Goal: Information Seeking & Learning: Learn about a topic

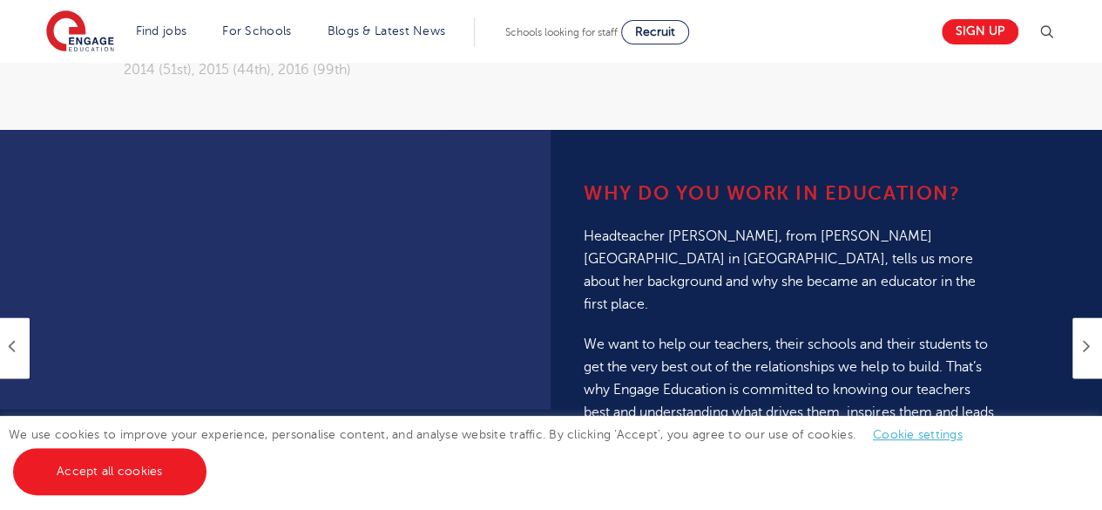
scroll to position [1122, 0]
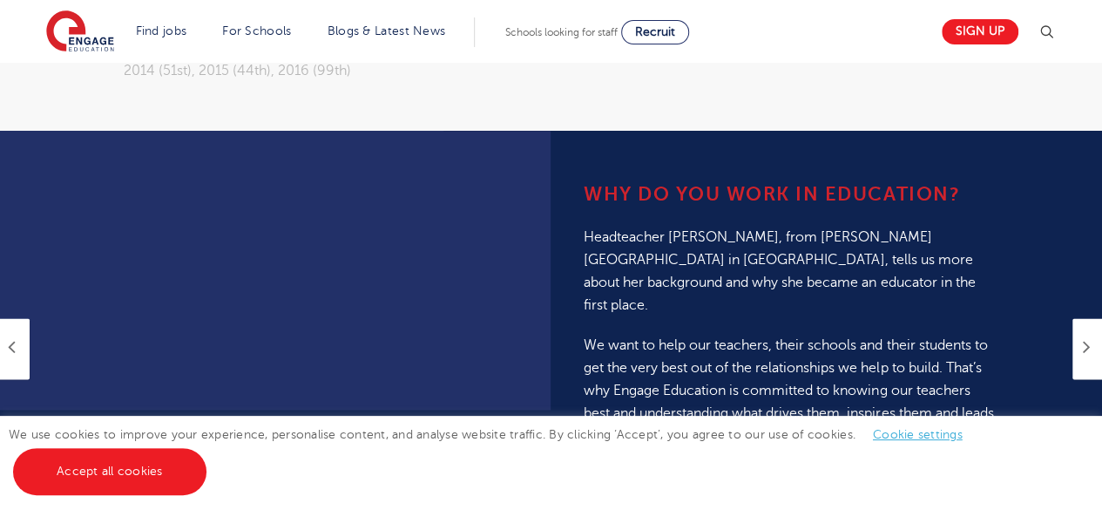
click at [1085, 335] on icon at bounding box center [1087, 345] width 8 height 21
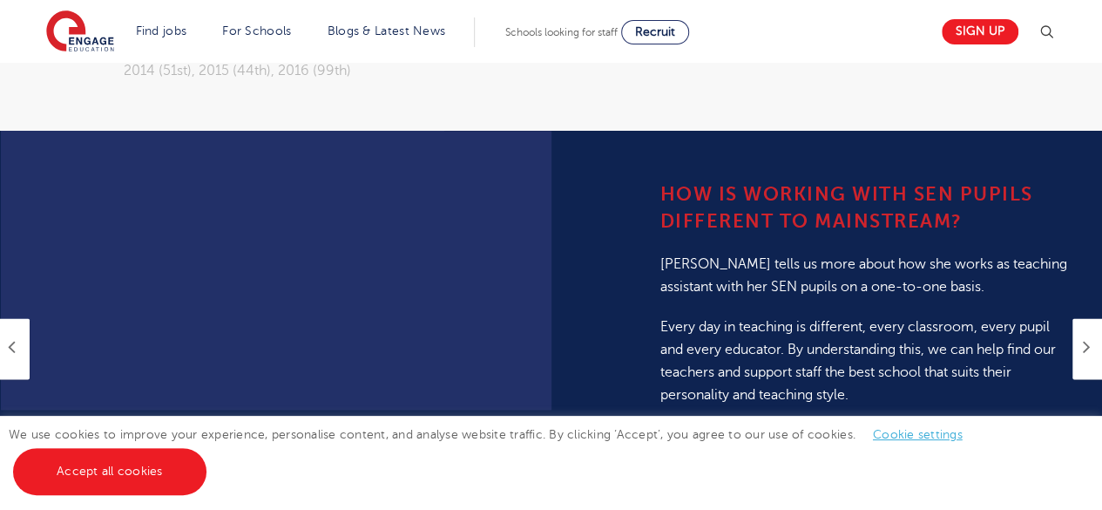
click at [1085, 335] on icon at bounding box center [1087, 345] width 8 height 21
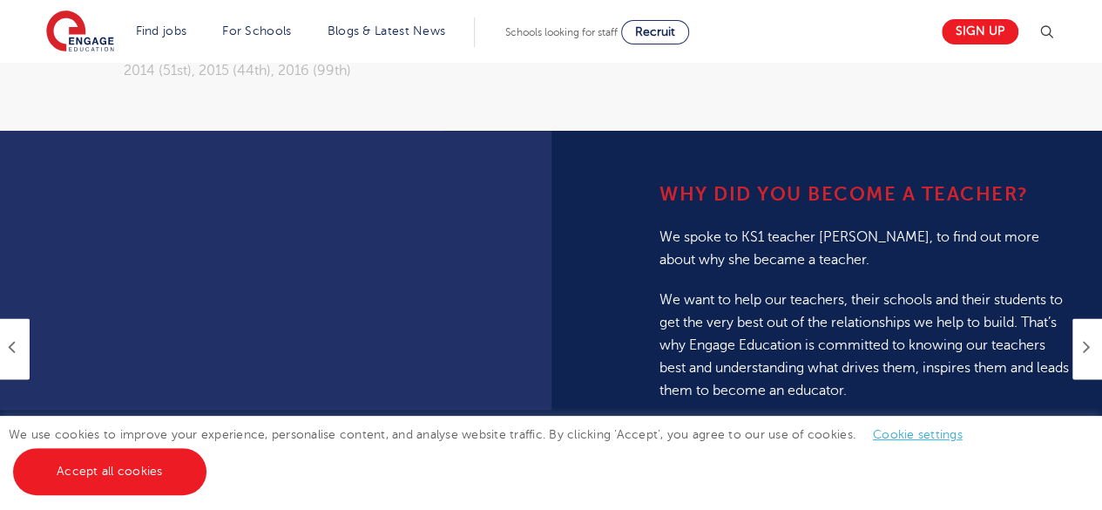
click at [1085, 335] on icon at bounding box center [1087, 345] width 8 height 21
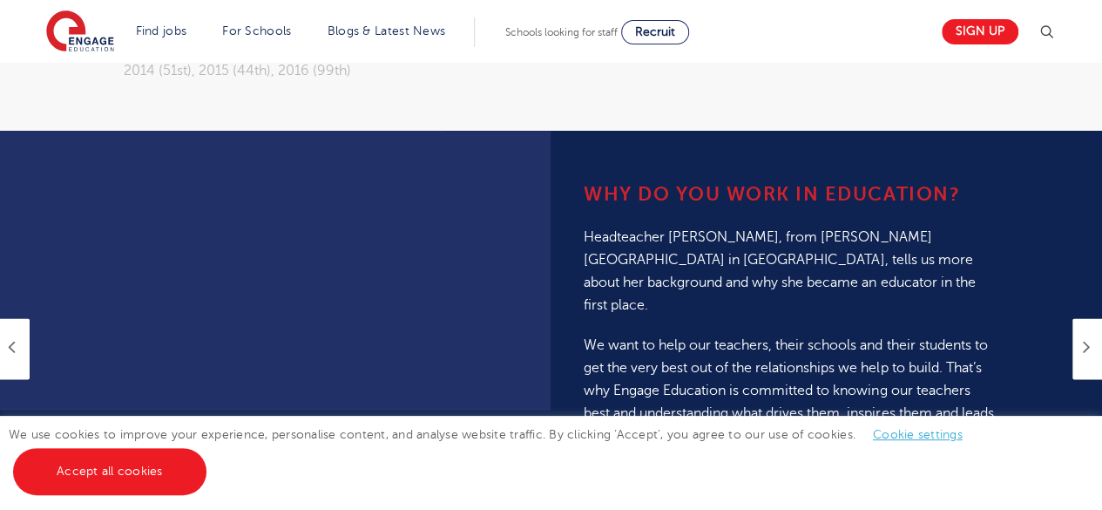
click at [1085, 335] on icon at bounding box center [1087, 345] width 8 height 21
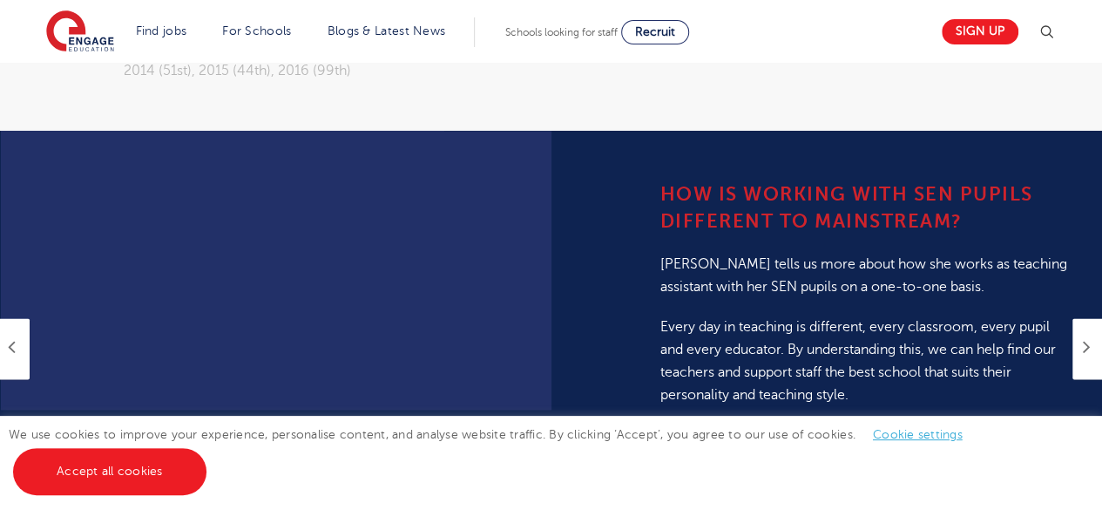
click at [1085, 335] on icon at bounding box center [1087, 345] width 8 height 21
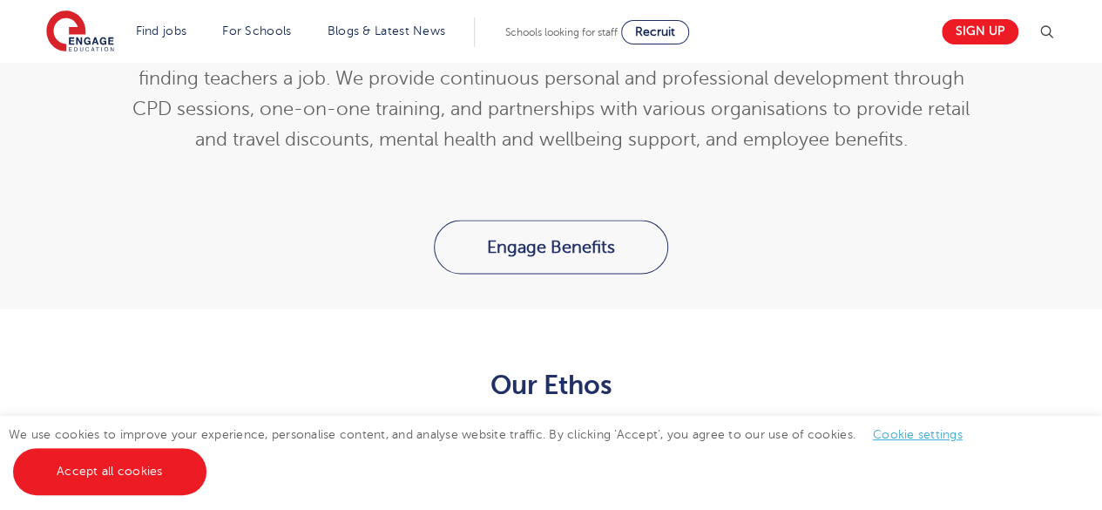
scroll to position [1773, 0]
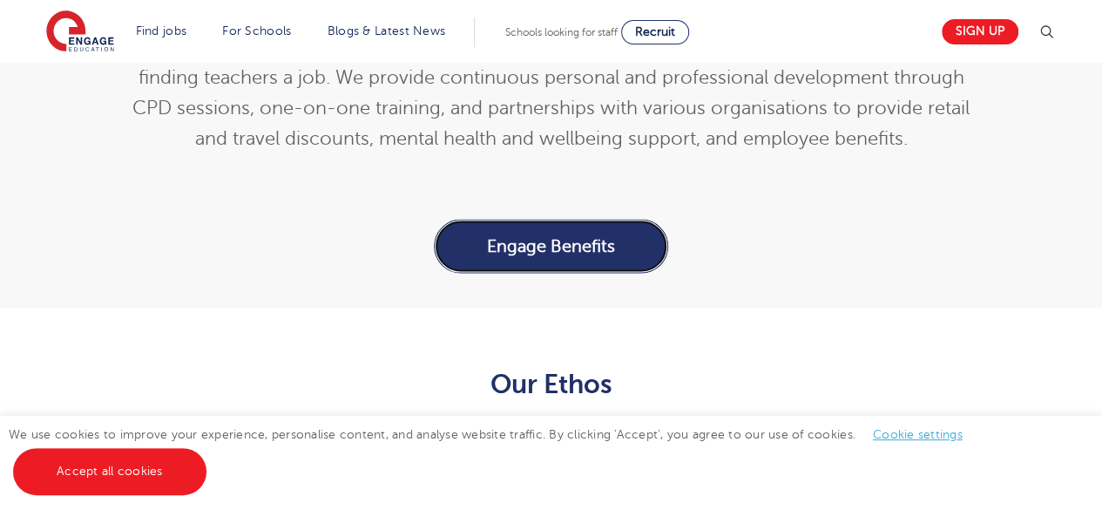
click at [564, 220] on link "Engage Benefits" at bounding box center [551, 247] width 234 height 54
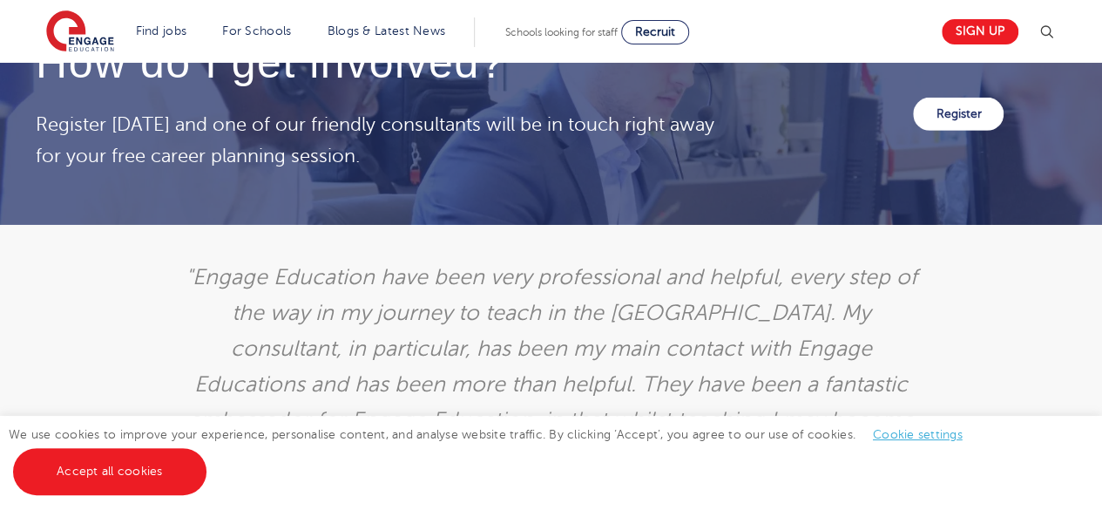
scroll to position [2694, 0]
